Goal: Task Accomplishment & Management: Complete application form

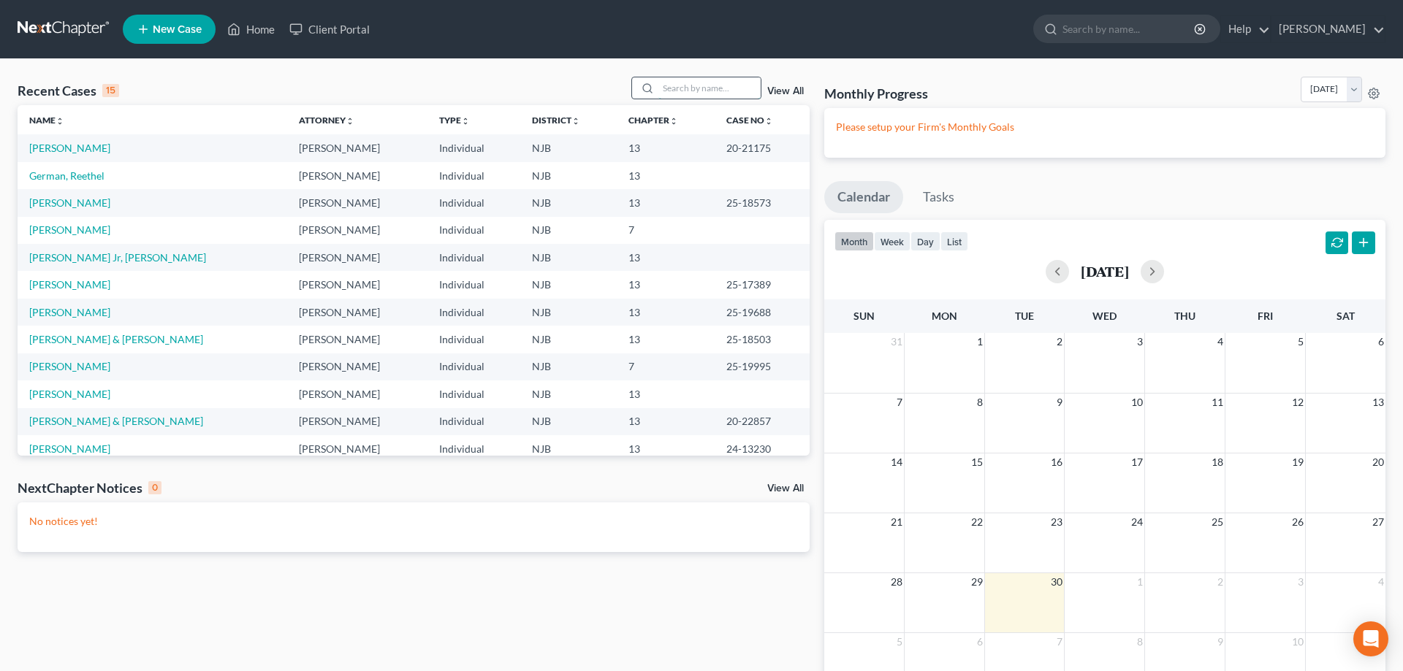
click at [694, 93] on input "search" at bounding box center [709, 87] width 102 height 21
type input "[PERSON_NAME]"
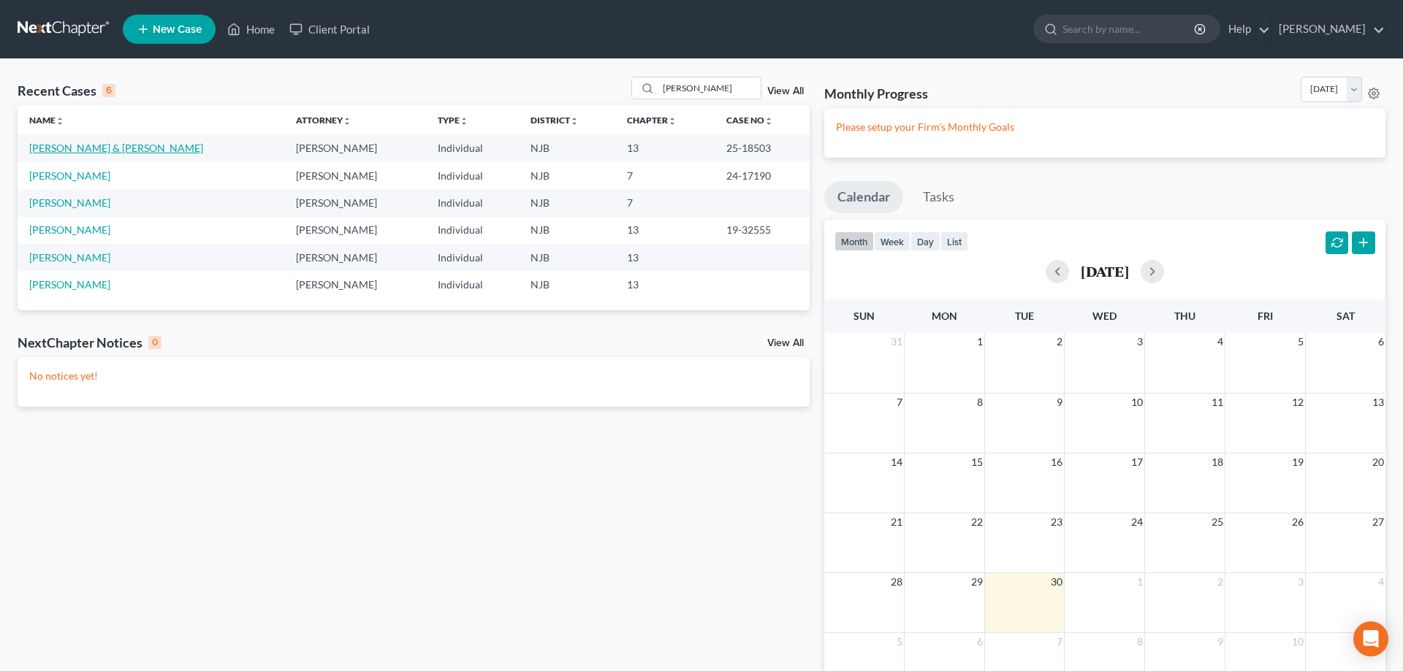
click at [133, 150] on link "[PERSON_NAME] & [PERSON_NAME]" at bounding box center [116, 148] width 174 height 12
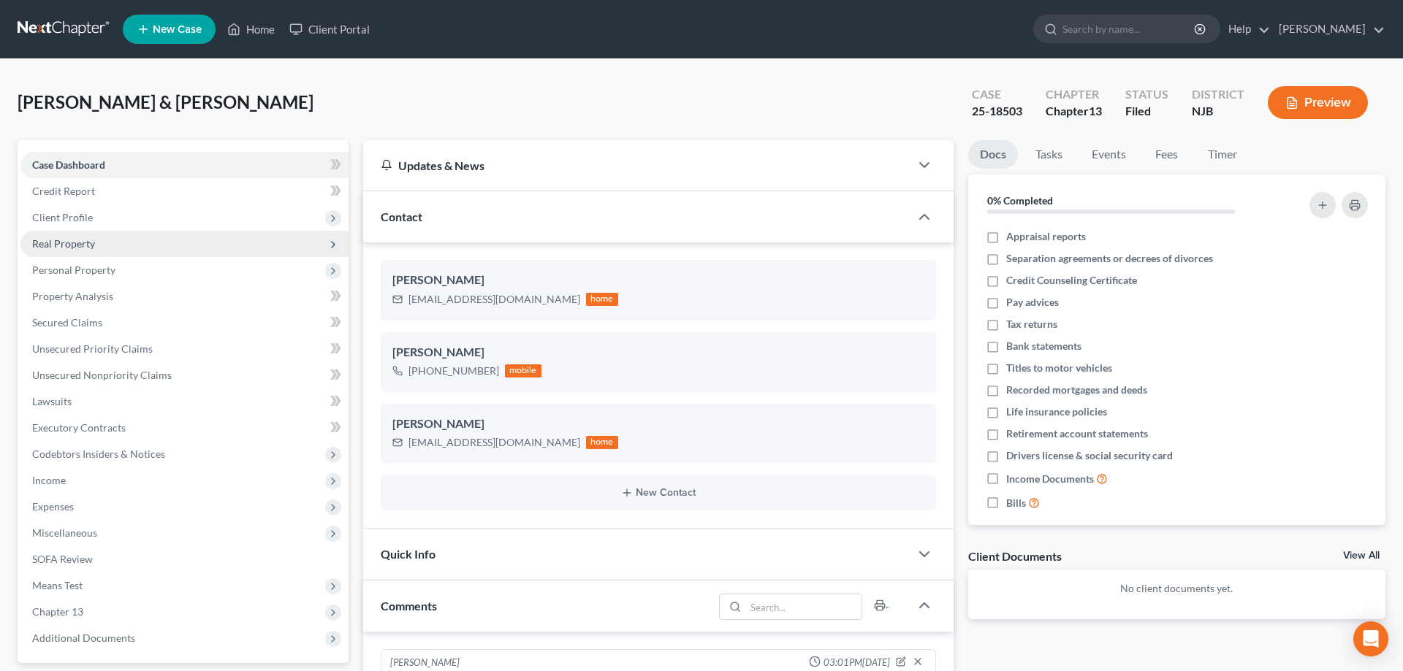
click at [63, 243] on span "Real Property" at bounding box center [63, 243] width 63 height 12
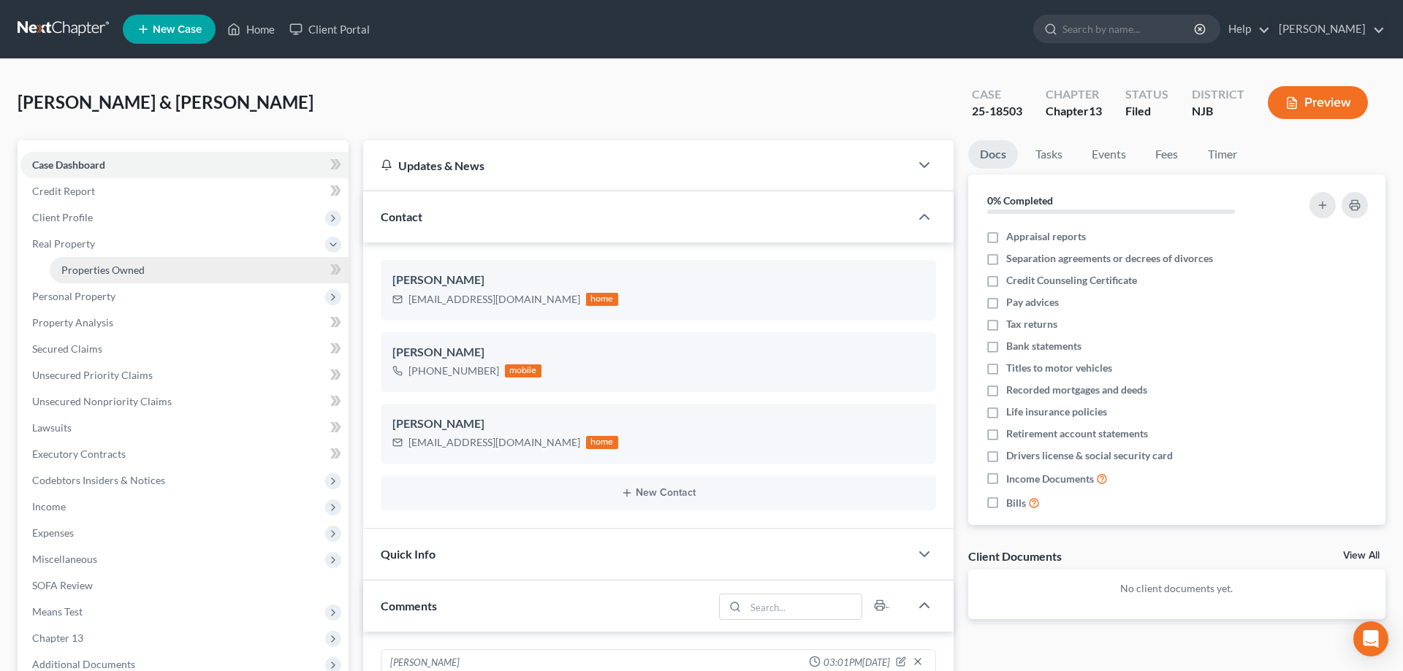
click at [100, 270] on span "Properties Owned" at bounding box center [102, 270] width 83 height 12
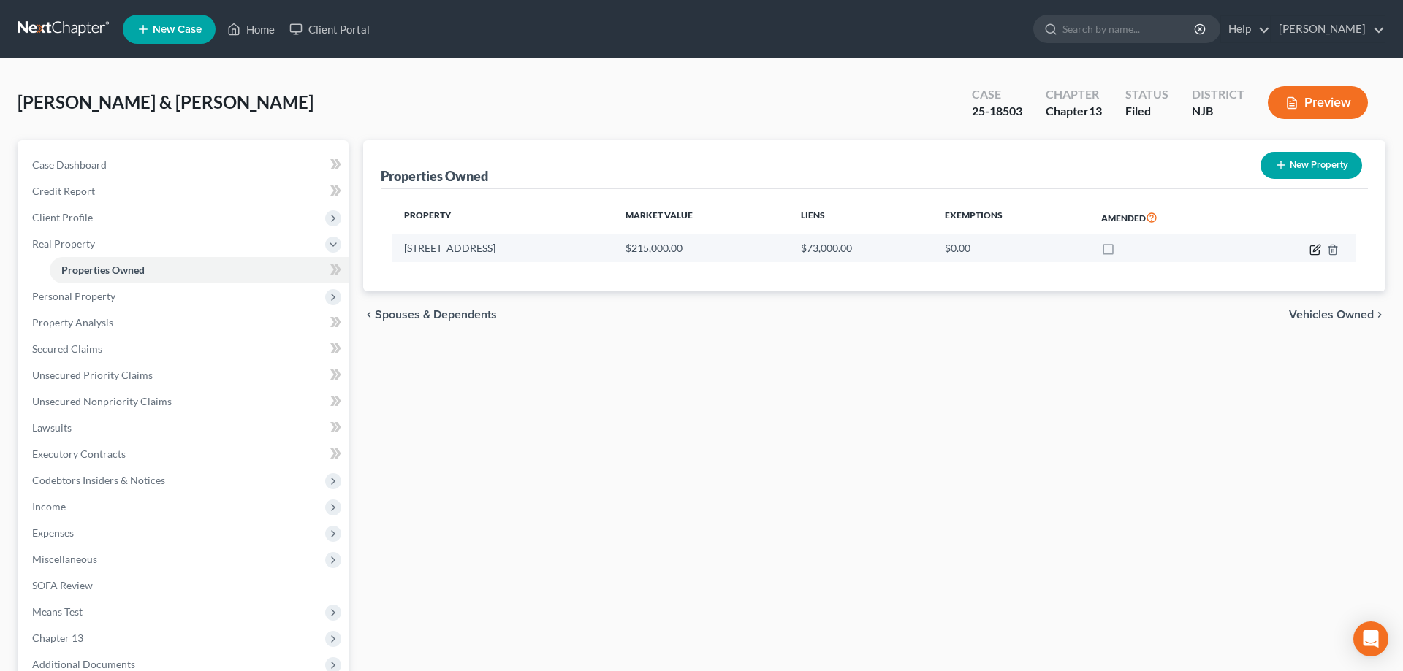
click at [1316, 251] on icon "button" at bounding box center [1315, 250] width 12 height 12
select select "33"
select select "5"
select select "2"
select select "5"
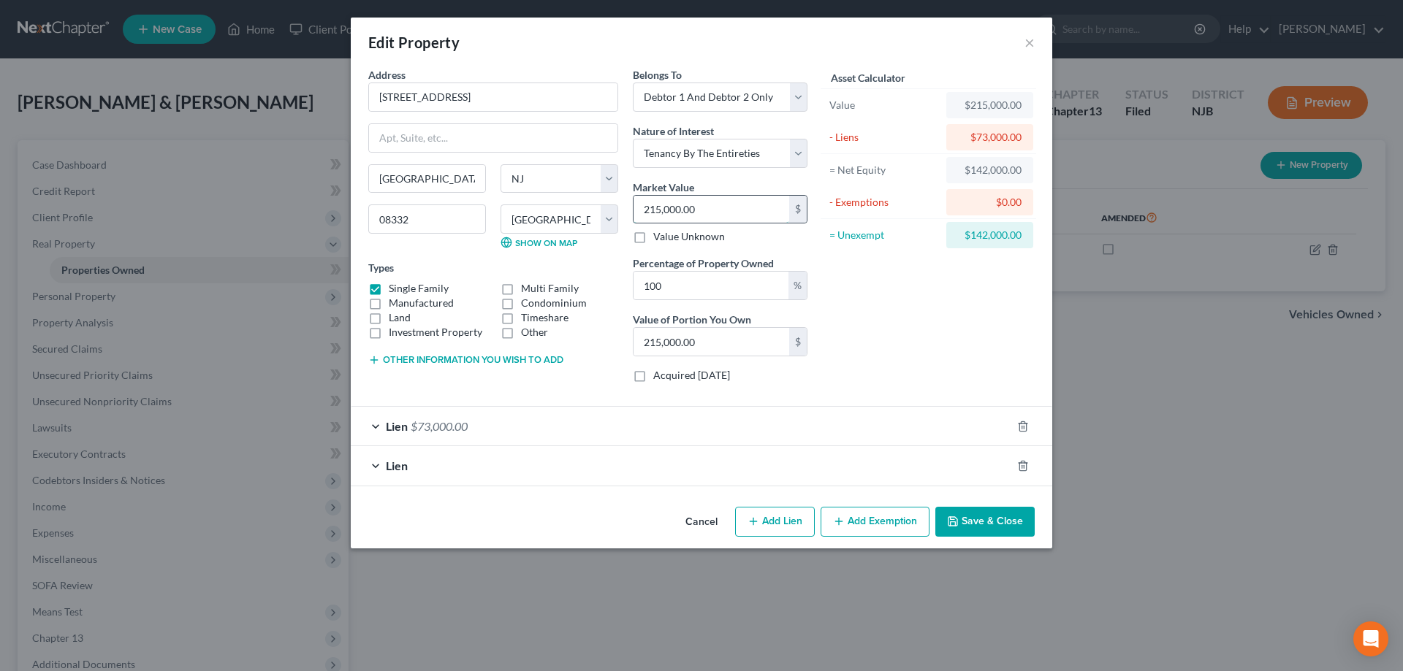
click at [706, 213] on input "215,000.00" at bounding box center [711, 210] width 156 height 28
type input "0"
type input "2"
type input "2.00"
type input "25"
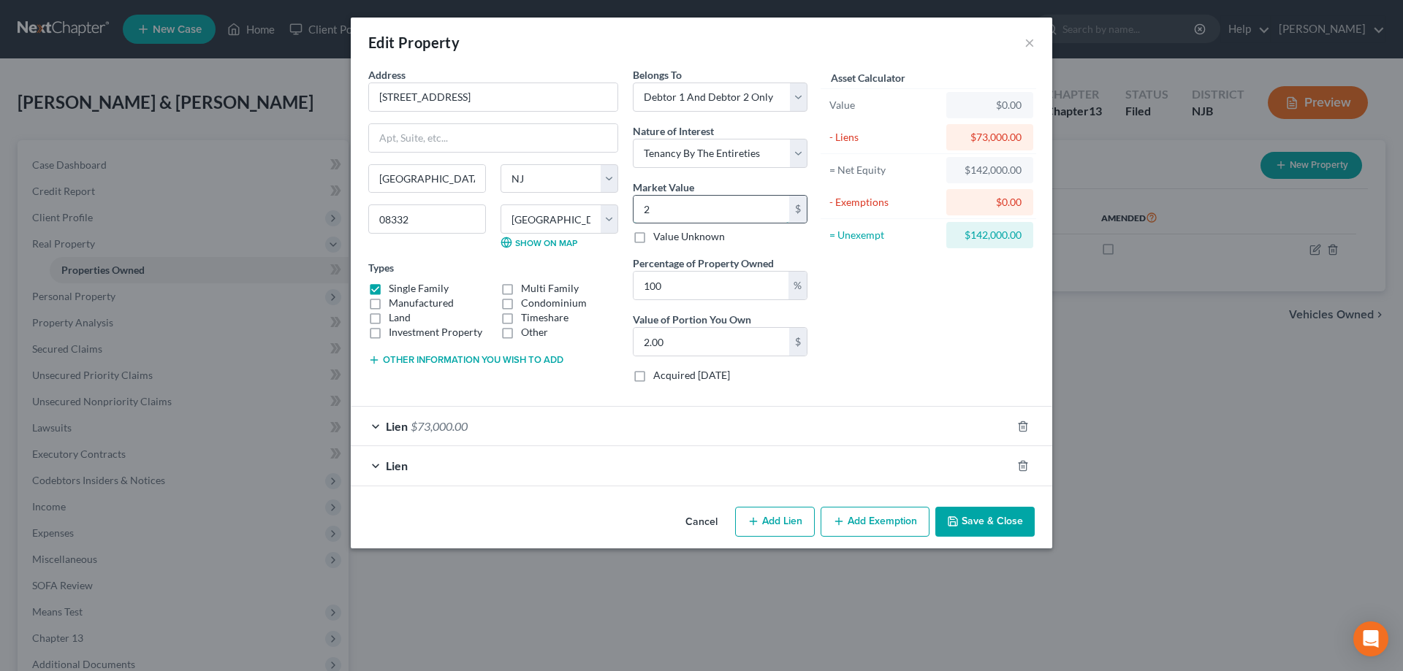
type input "25.00"
type input "255"
type input "255.00"
type input "2550"
type input "2,550.00"
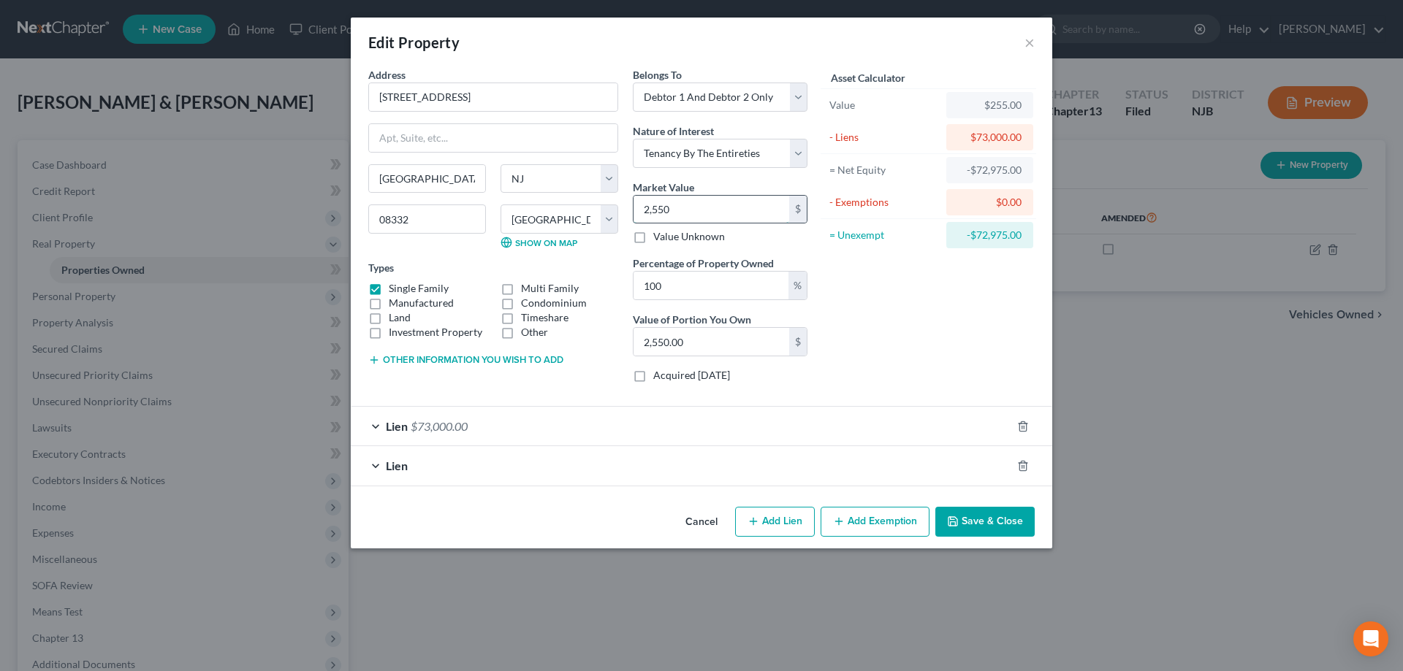
type input "2,5500"
type input "25,500.00"
type input "25,5000"
type input "255,000.00"
type input "255,000"
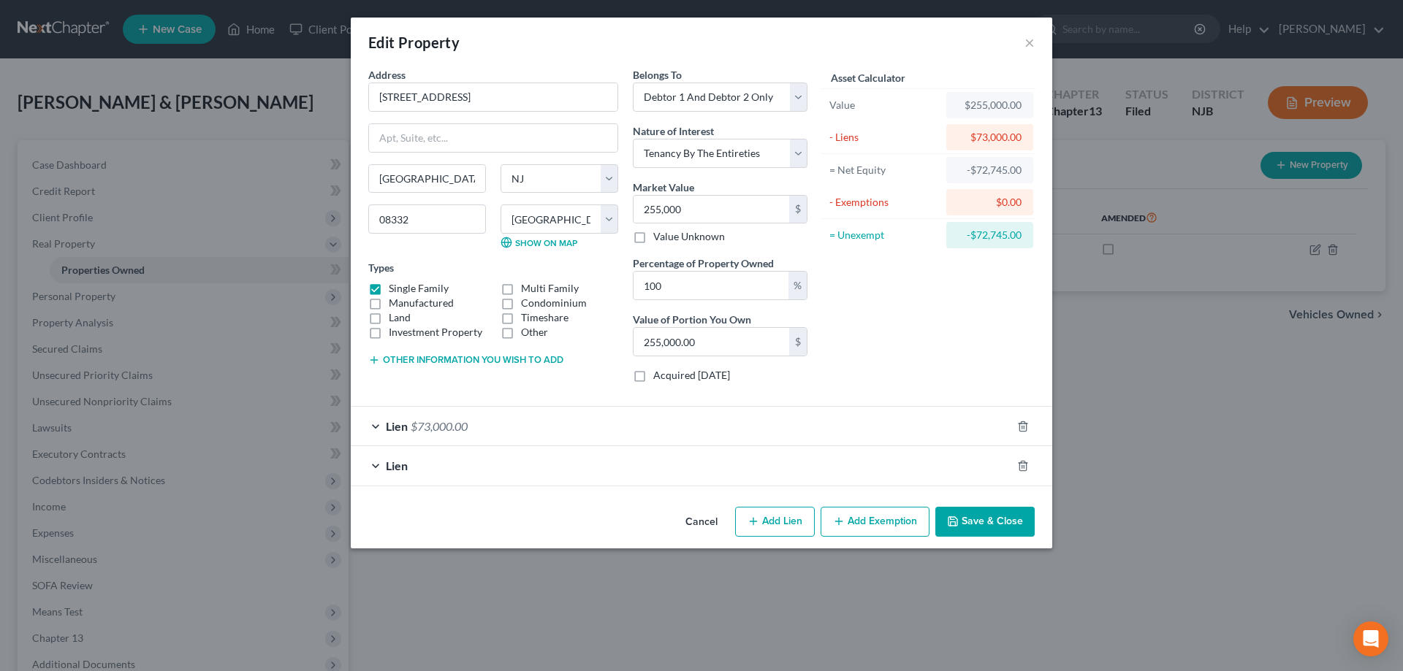
click at [453, 432] on span "$73,000.00" at bounding box center [439, 426] width 57 height 14
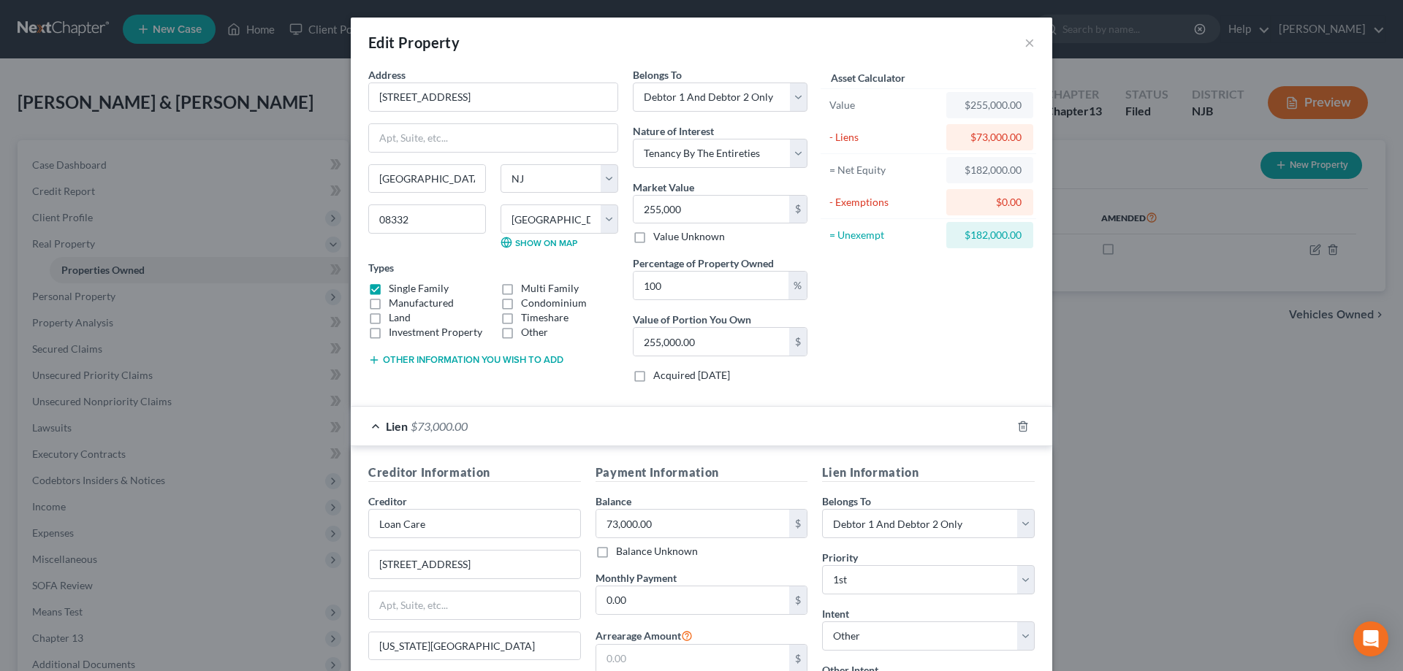
scroll to position [274, 0]
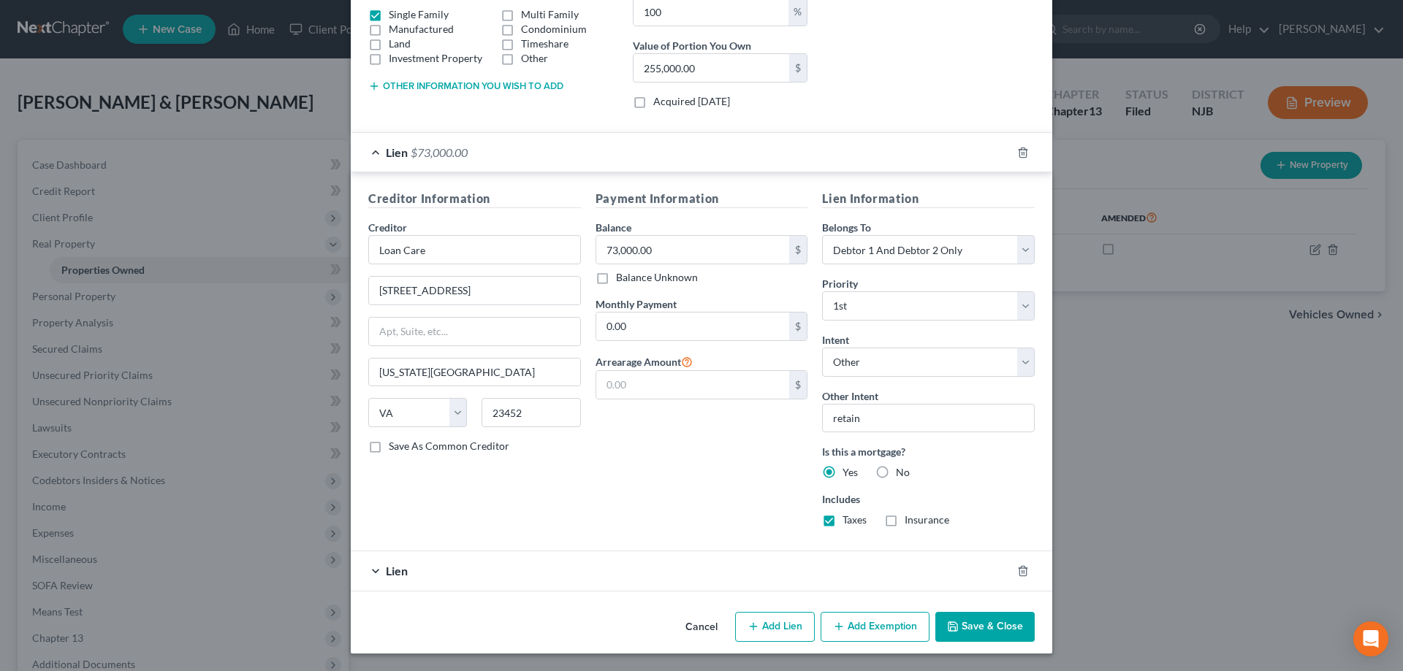
click at [993, 633] on button "Save & Close" at bounding box center [984, 627] width 99 height 31
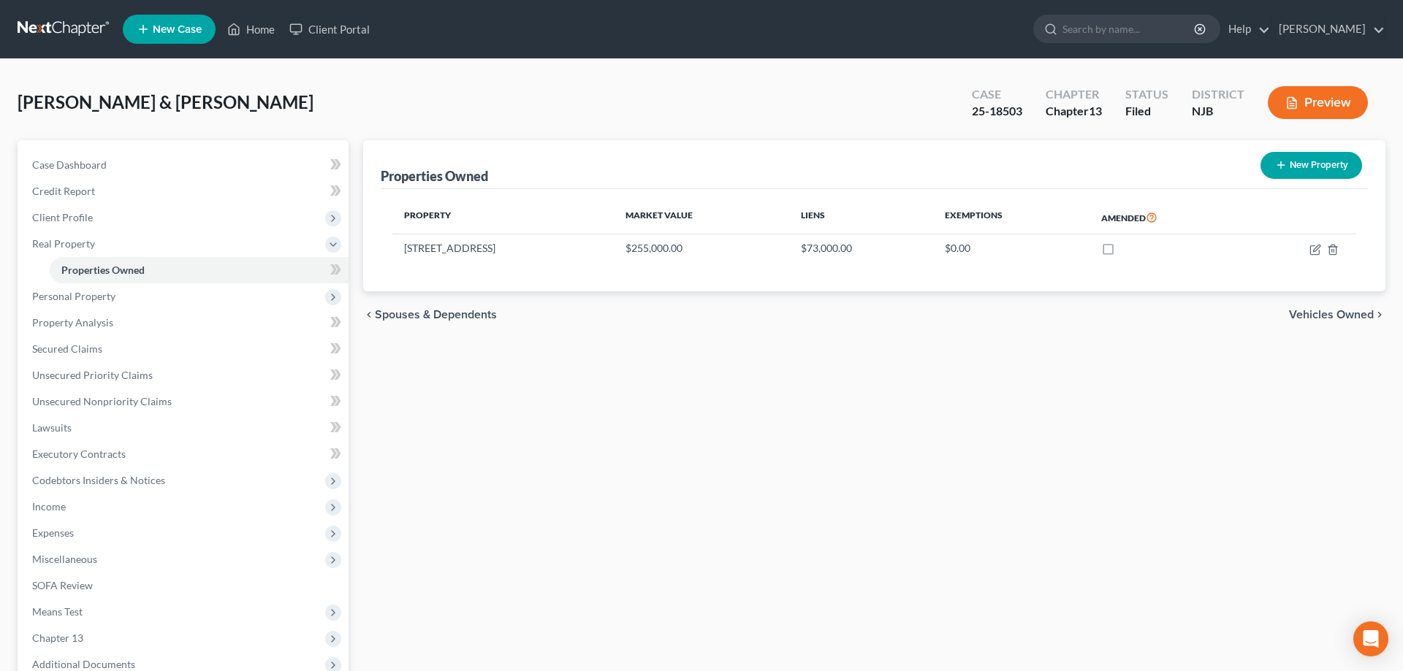
click at [591, 100] on div "[PERSON_NAME] & [PERSON_NAME] Upgraded Case 25-18503 Chapter Chapter 13 Status …" at bounding box center [702, 109] width 1368 height 64
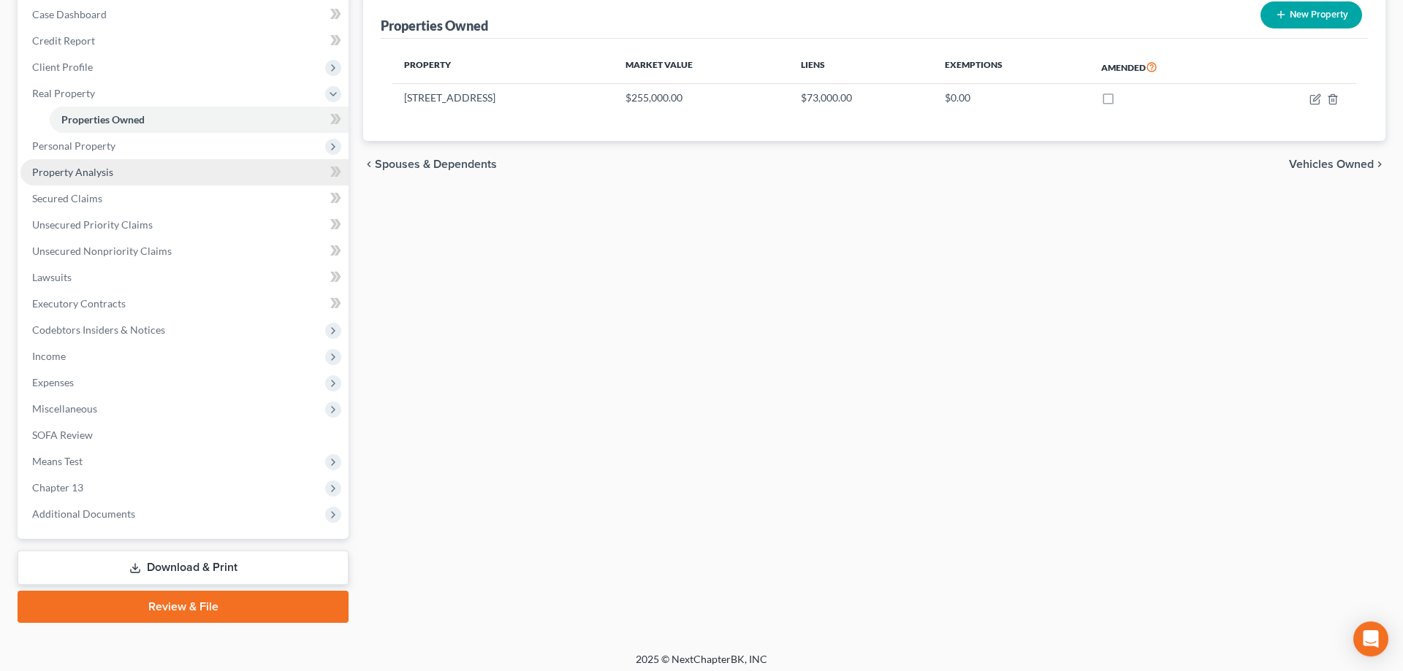
scroll to position [156, 0]
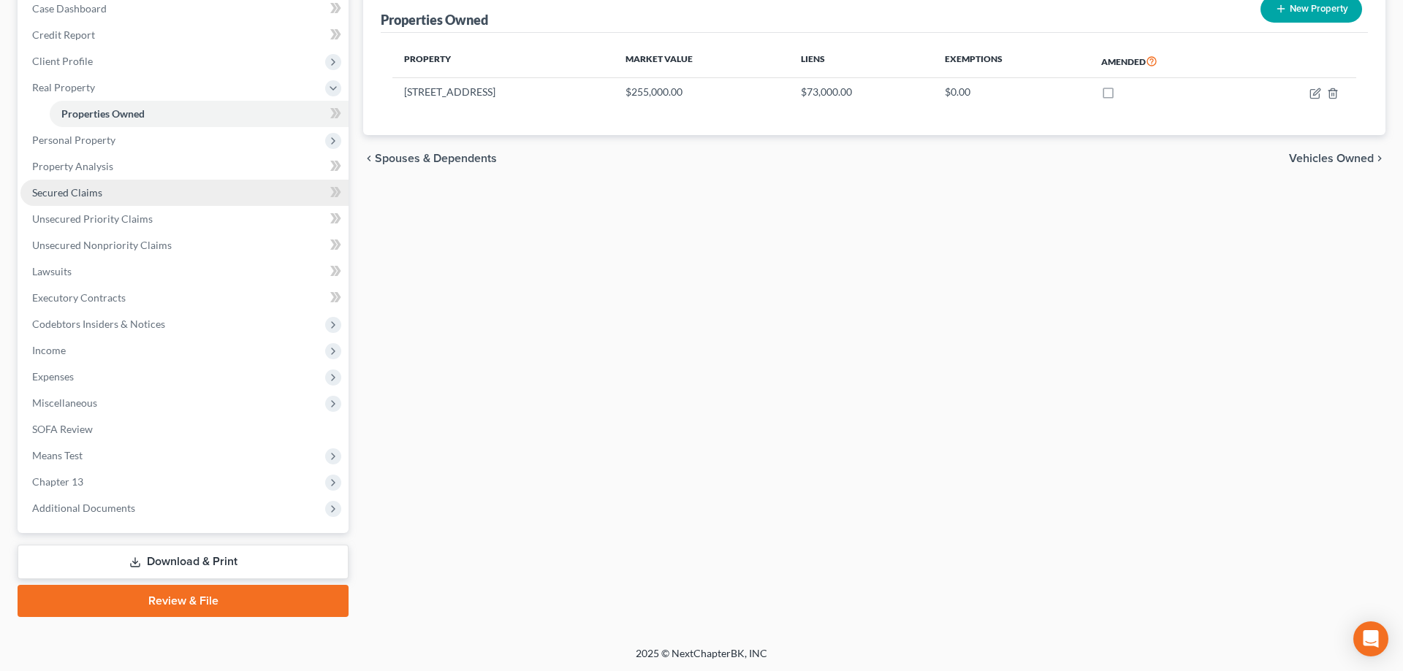
click at [86, 197] on span "Secured Claims" at bounding box center [67, 192] width 70 height 12
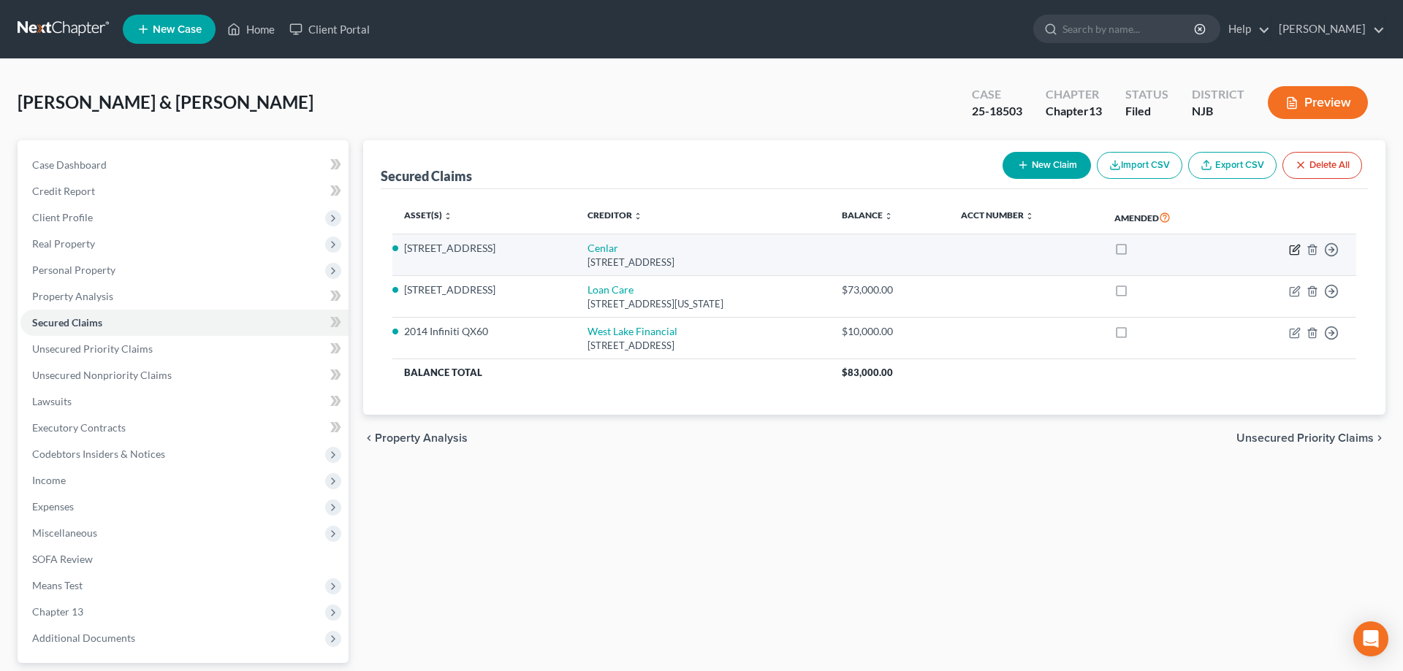
click at [1292, 252] on icon "button" at bounding box center [1295, 250] width 12 height 12
select select "33"
select select "4"
select select "2"
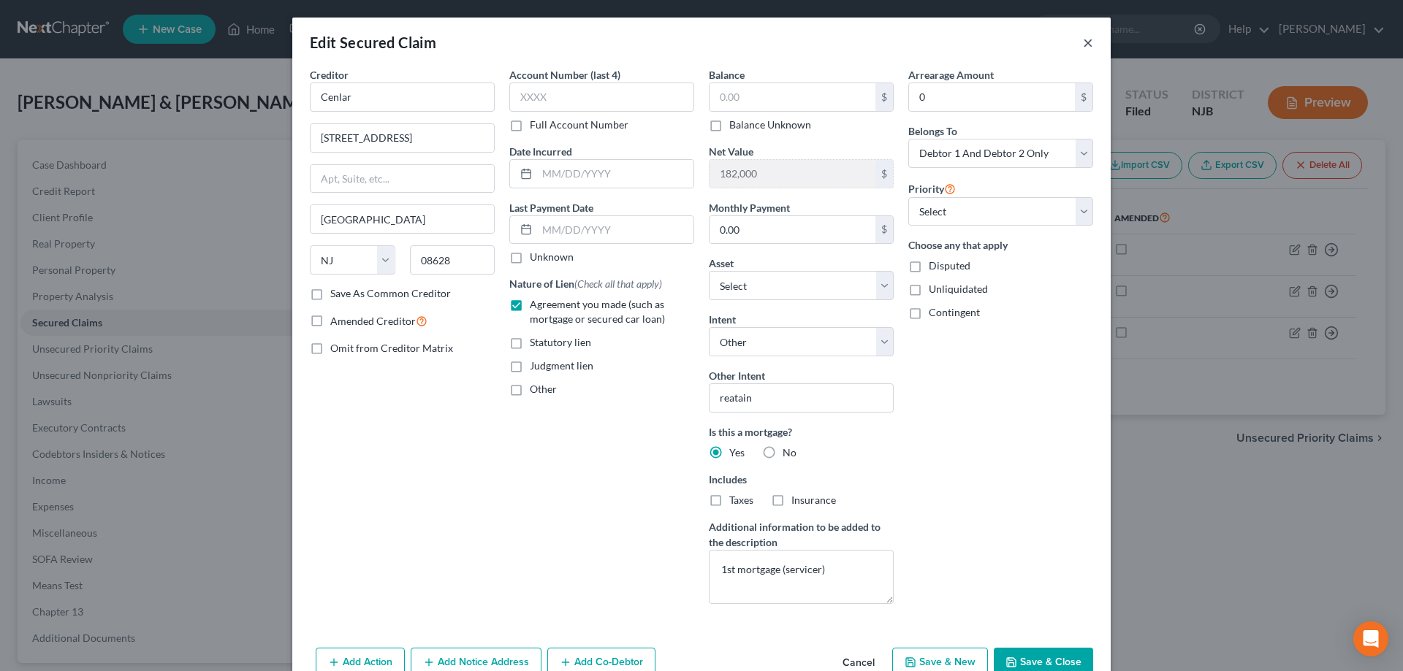
click at [1087, 42] on button "×" at bounding box center [1088, 43] width 10 height 18
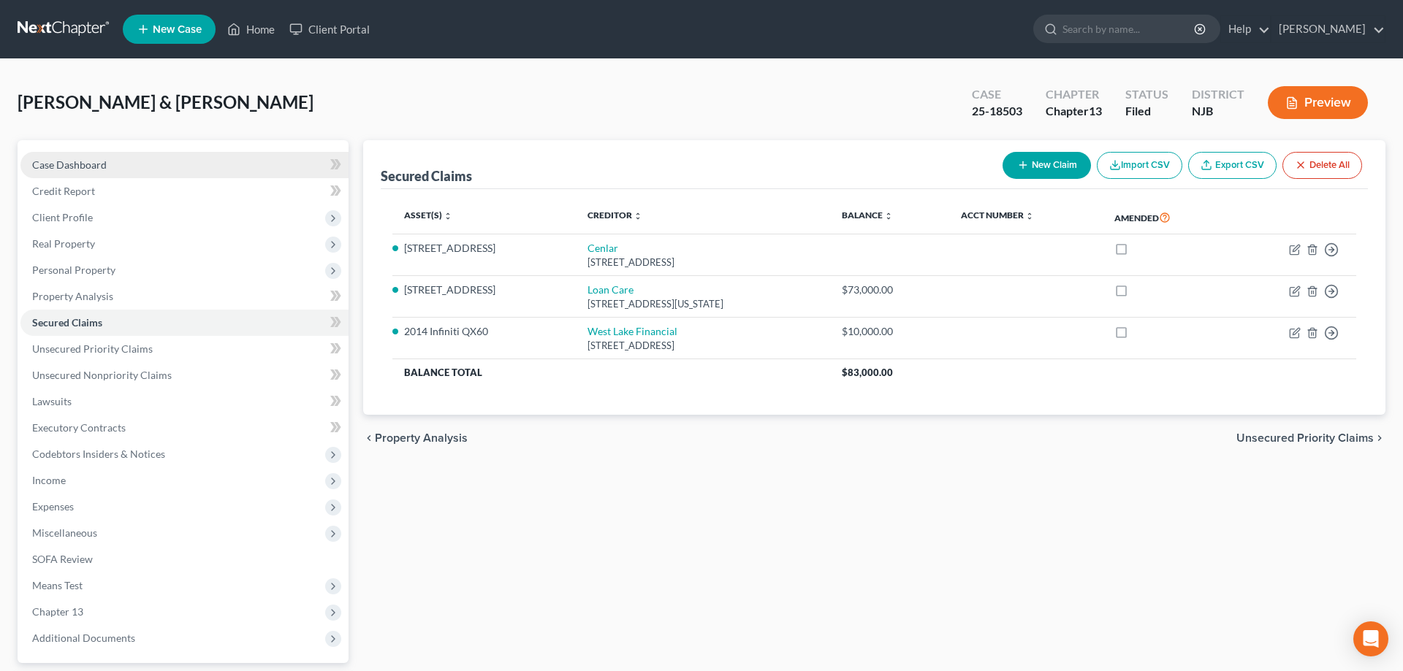
click at [71, 167] on span "Case Dashboard" at bounding box center [69, 165] width 75 height 12
